Goal: Task Accomplishment & Management: Manage account settings

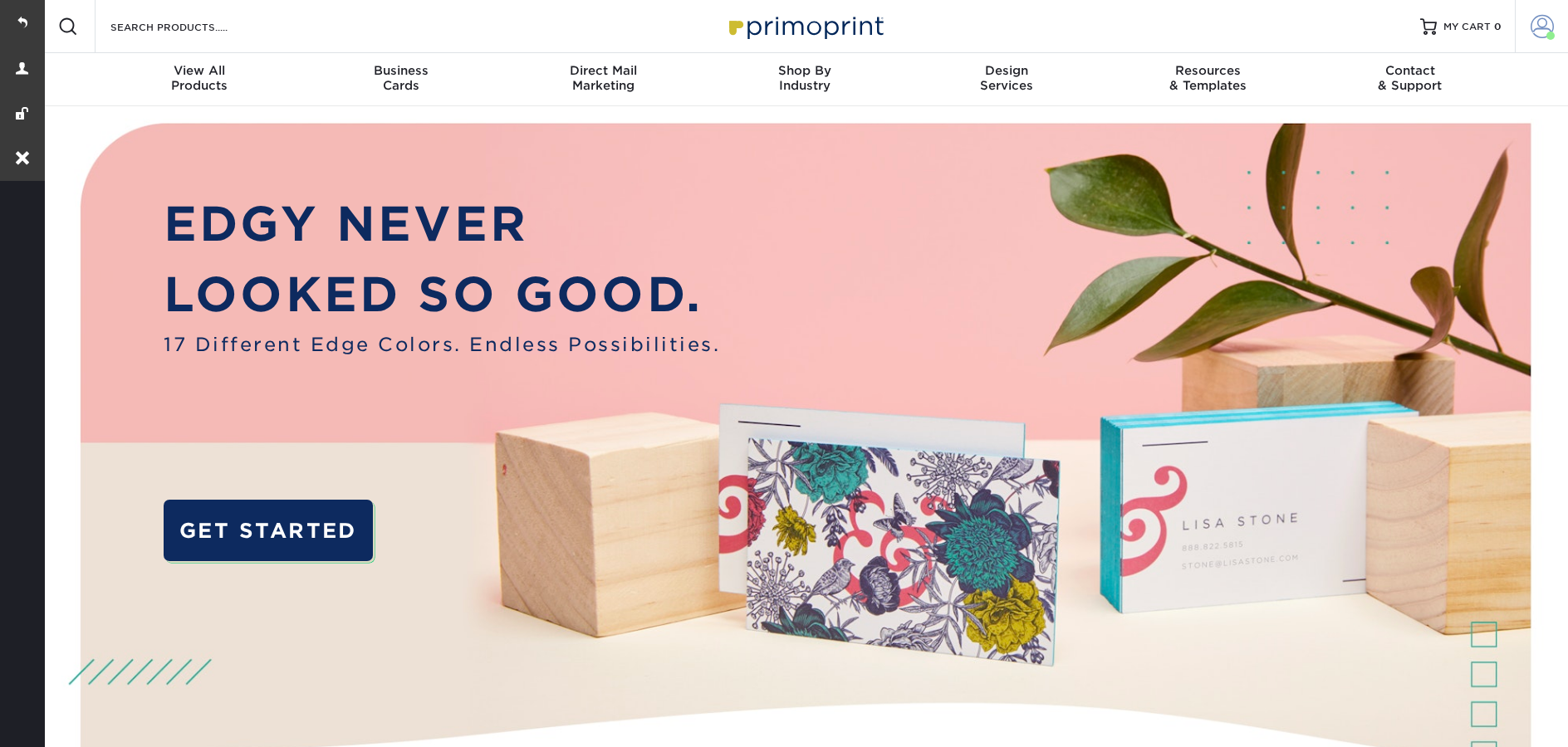
click at [1539, 22] on span at bounding box center [1542, 26] width 23 height 23
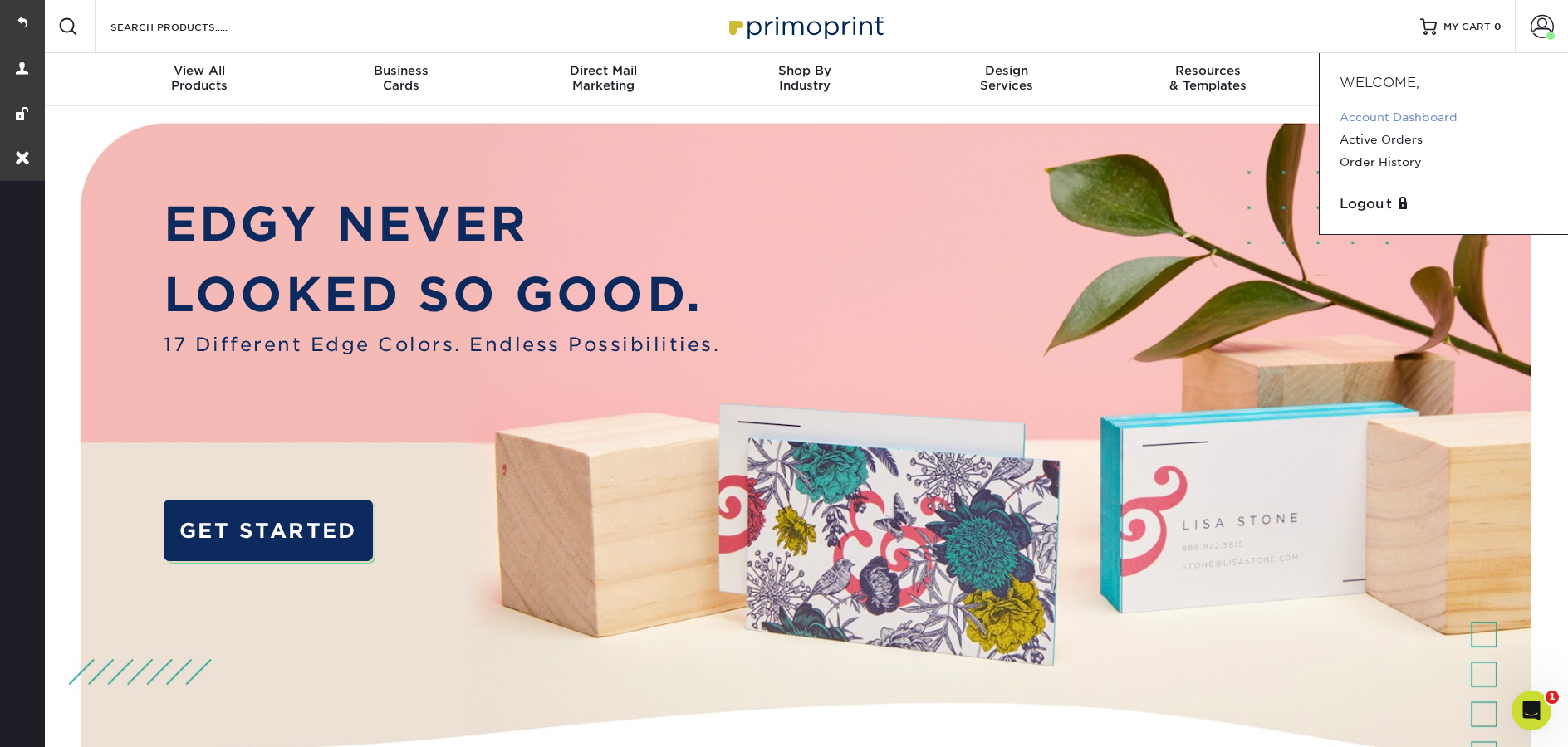
click at [1368, 115] on link "Account Dashboard" at bounding box center [1444, 117] width 208 height 23
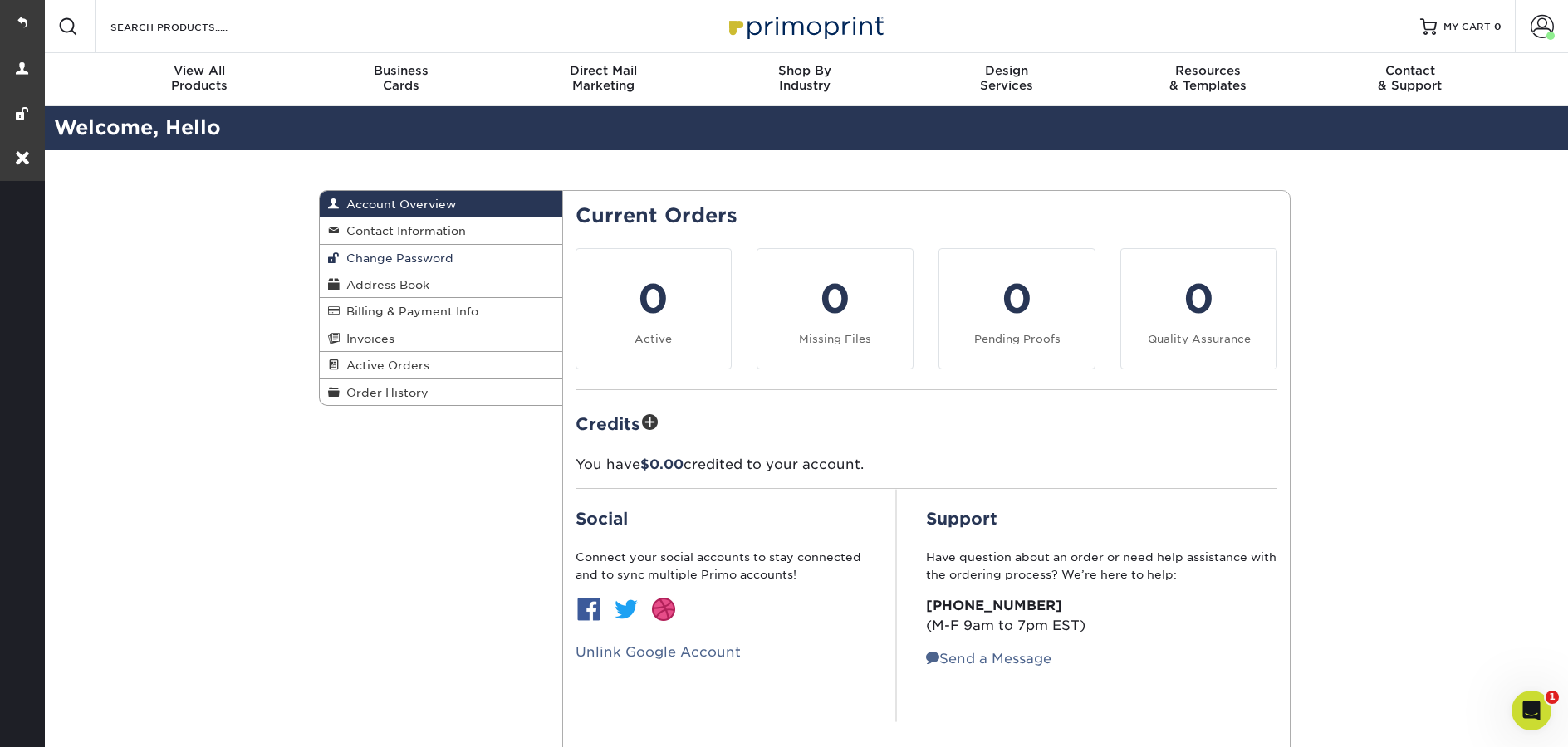
click at [378, 254] on span "Change Password" at bounding box center [396, 258] width 114 height 13
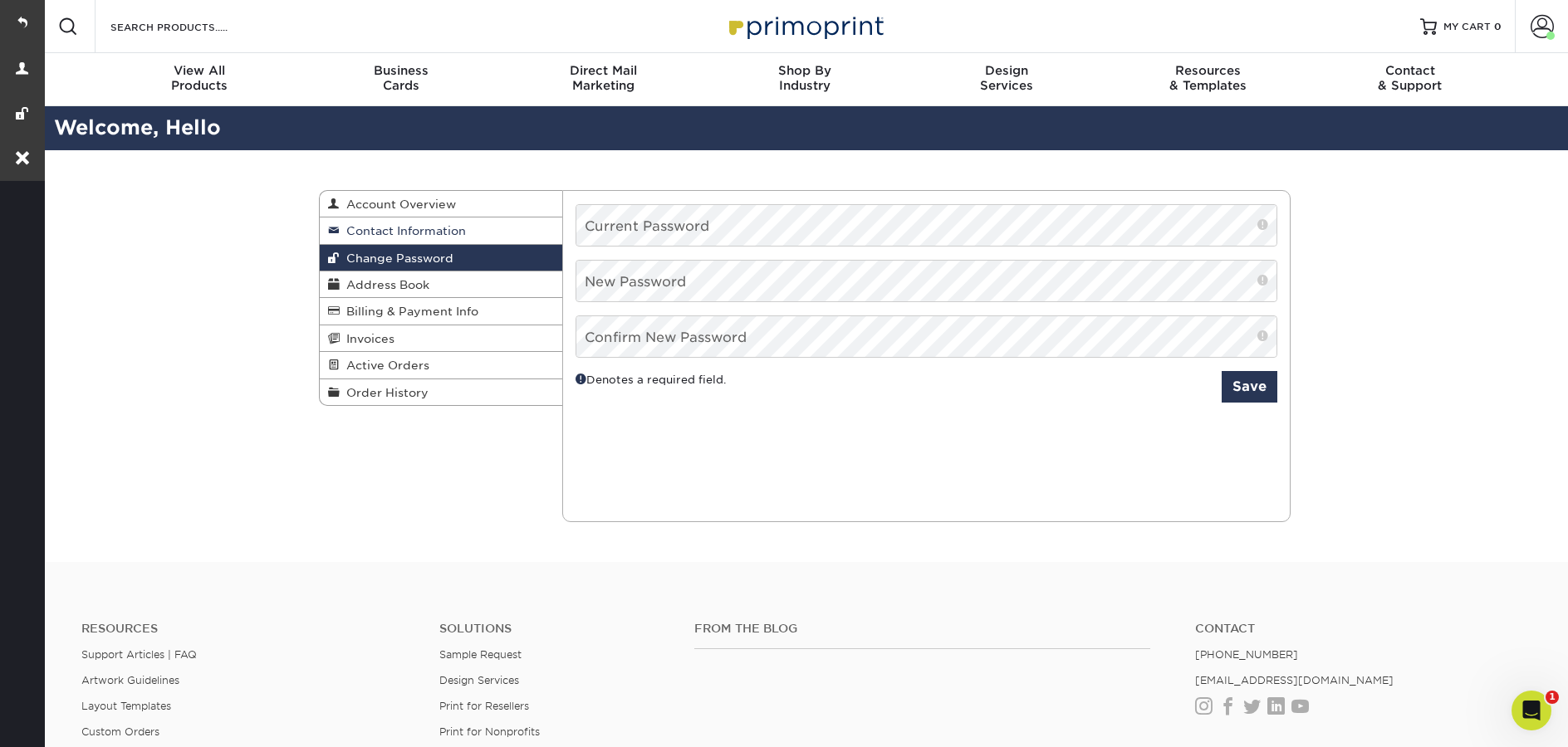
click at [390, 231] on span "Contact Information" at bounding box center [402, 230] width 126 height 13
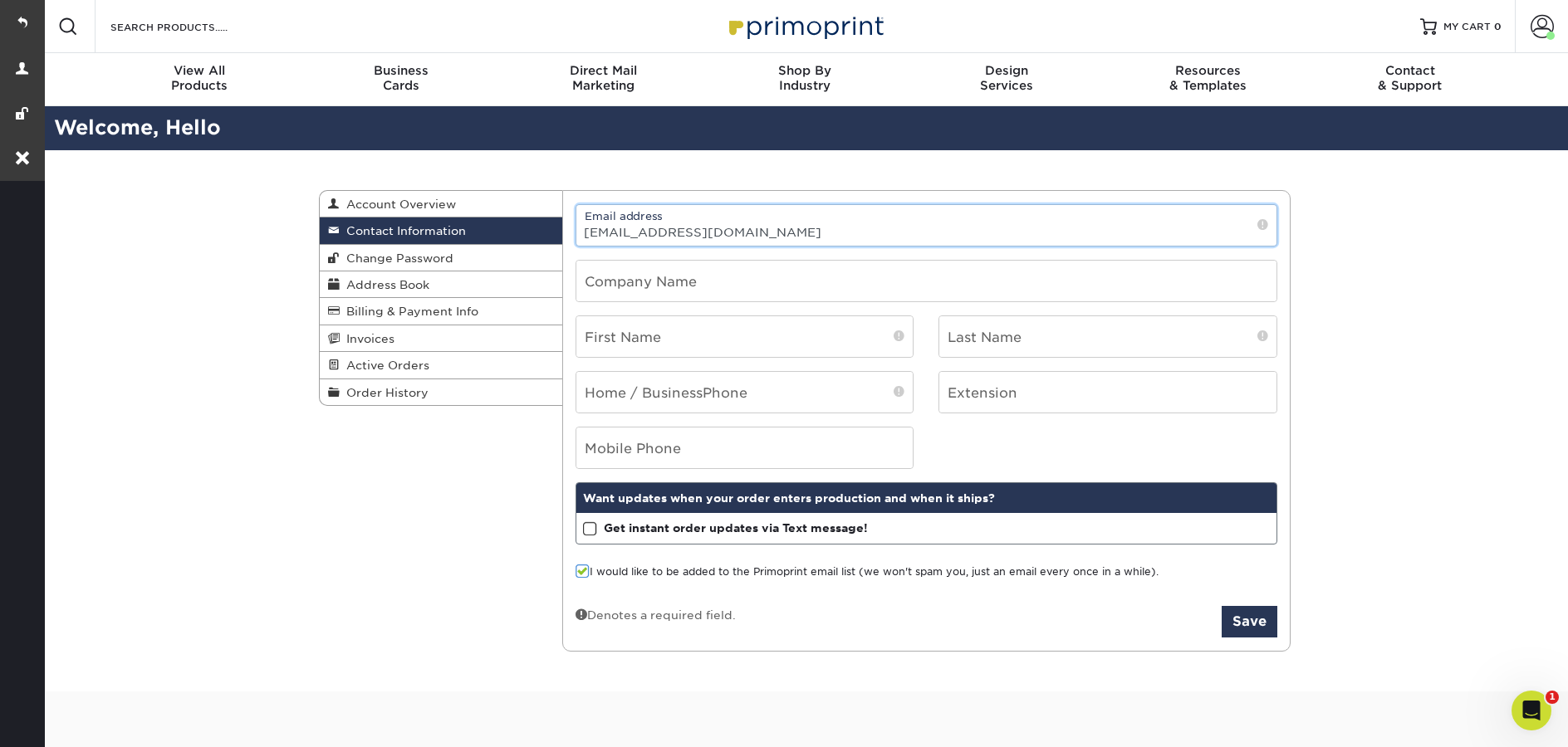
drag, startPoint x: 731, startPoint y: 236, endPoint x: 572, endPoint y: 231, distance: 159.1
click at [572, 231] on div "Email address [EMAIL_ADDRESS][DOMAIN_NAME]" at bounding box center [927, 225] width 728 height 43
